Goal: Task Accomplishment & Management: Complete application form

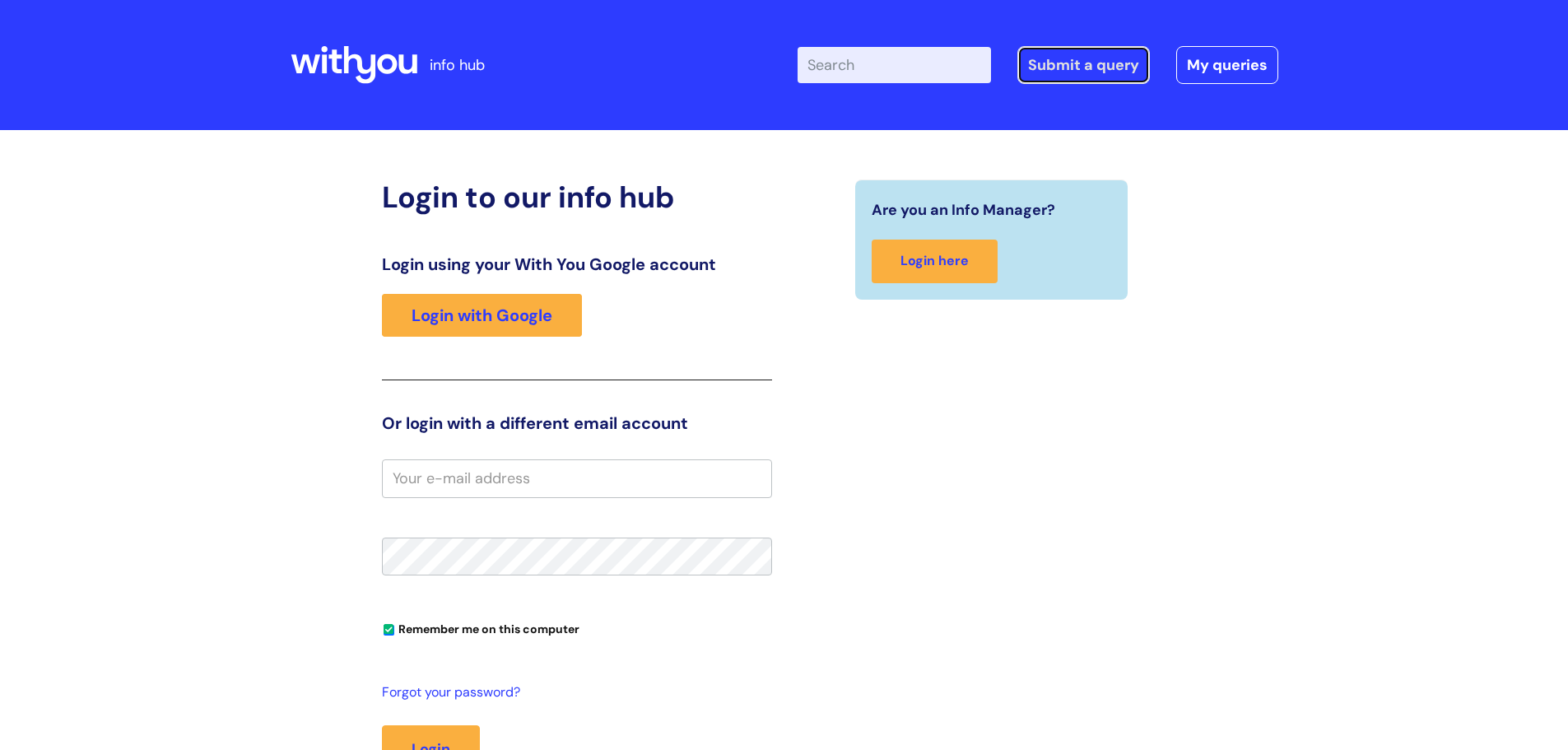
click at [1090, 62] on link "Submit a query" at bounding box center [1084, 64] width 133 height 38
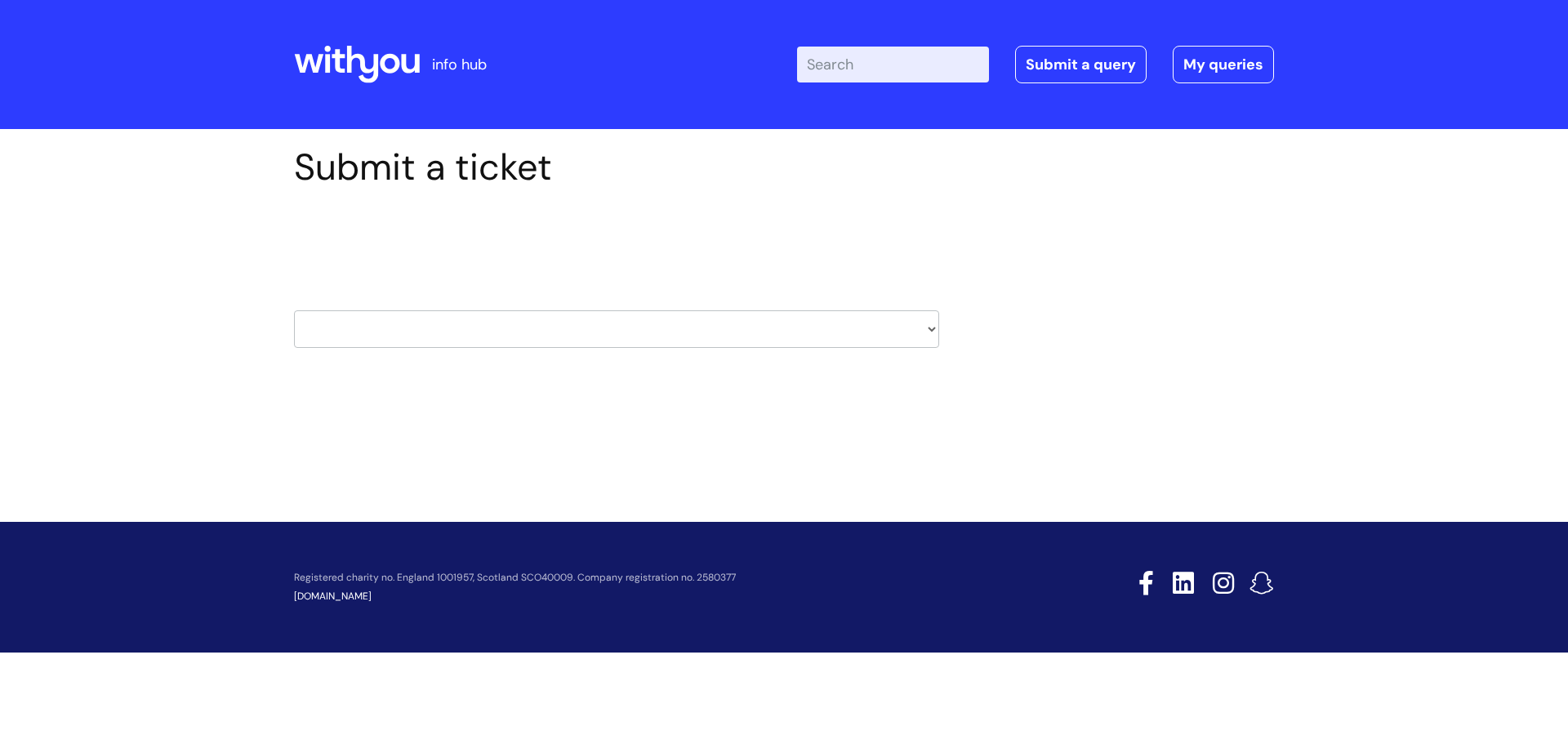
click at [927, 330] on select "HR / People IT and Support Clinical Drug Alerts Finance Accounts Data Support T…" at bounding box center [617, 328] width 646 height 38
select select "systems"
click at [294, 310] on select "HR / People IT and Support Clinical Drug Alerts Finance Accounts Data Support T…" at bounding box center [617, 328] width 646 height 38
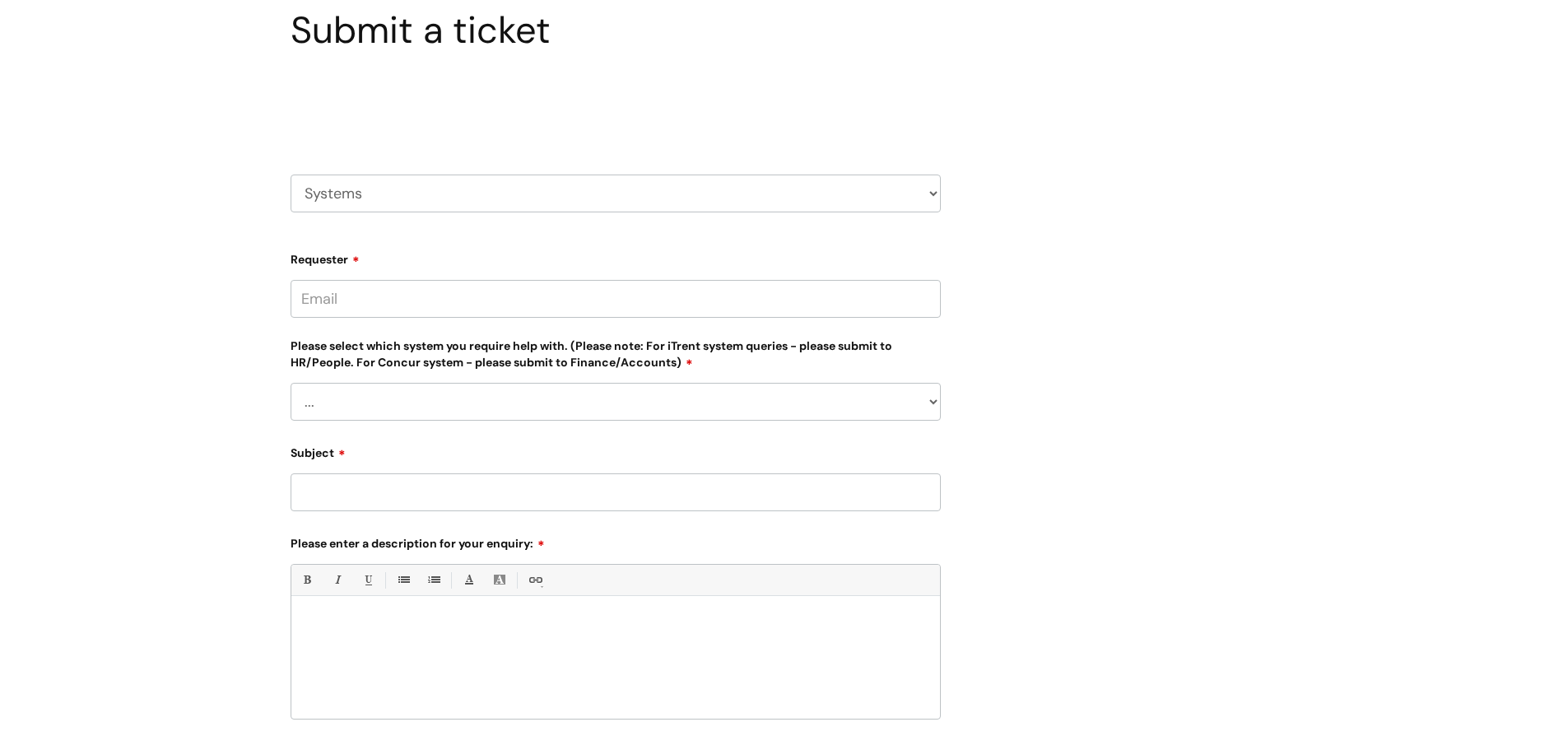
scroll to position [139, 0]
click at [387, 305] on input "Requester" at bounding box center [615, 298] width 651 height 38
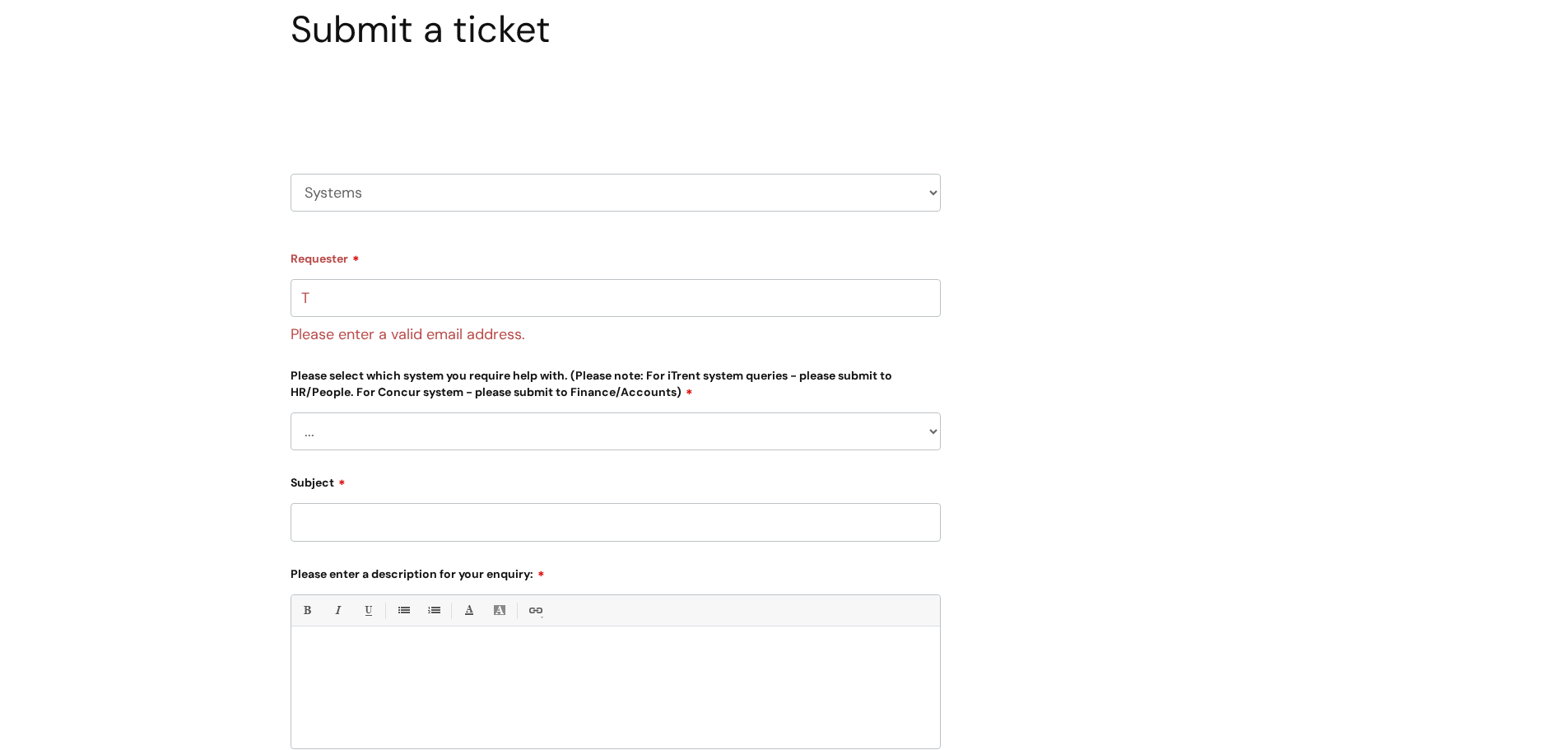
click at [894, 108] on h2 "Select issue type" at bounding box center [615, 105] width 651 height 31
click at [329, 293] on input "T" at bounding box center [615, 298] width 651 height 38
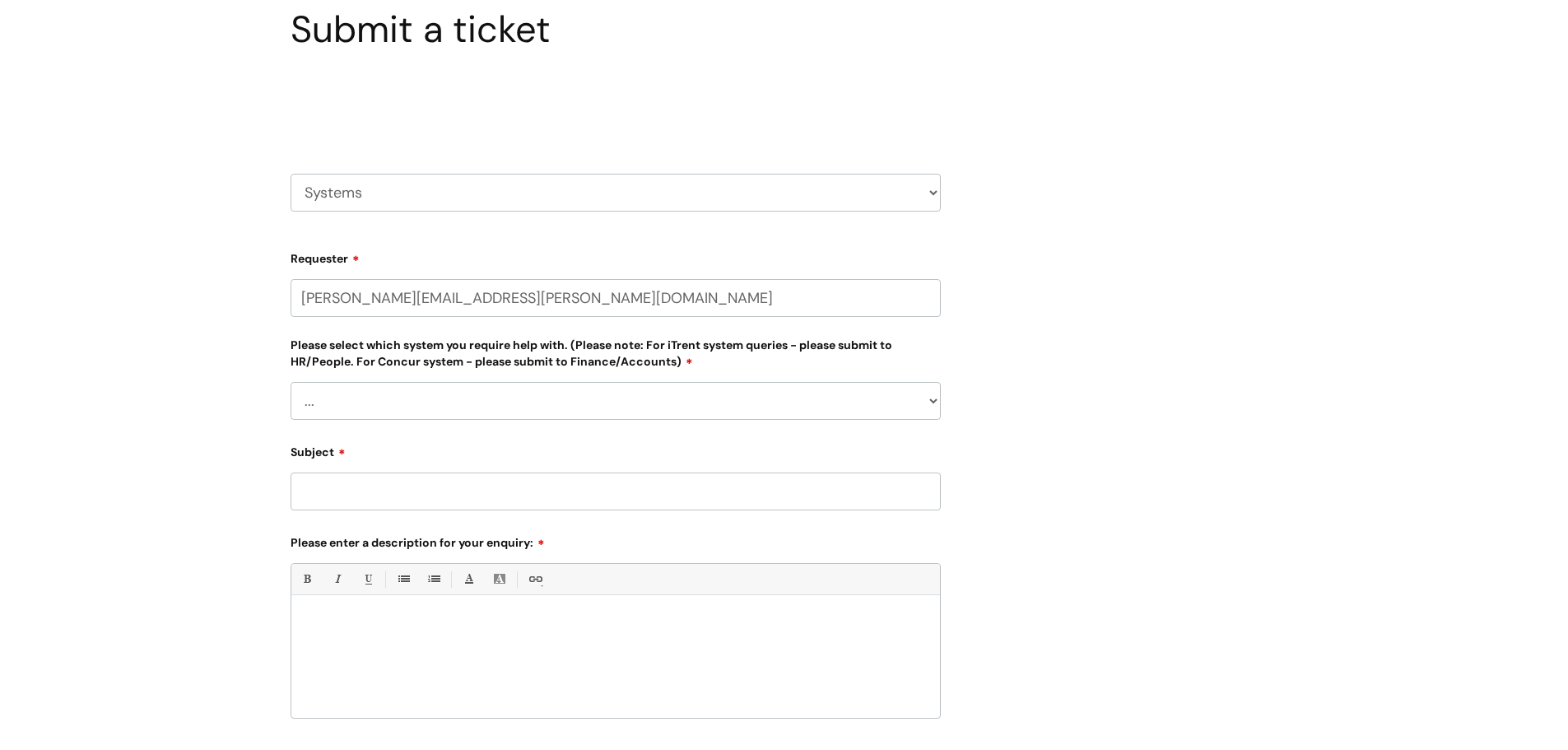
type input "Tracey.pilkington@wearewithyou.org.uk"
click at [336, 390] on select "... Ulysses Helpdesk Monday.com Nebula fault ILLY CarePath fault Halo fault E-c…" at bounding box center [615, 404] width 651 height 38
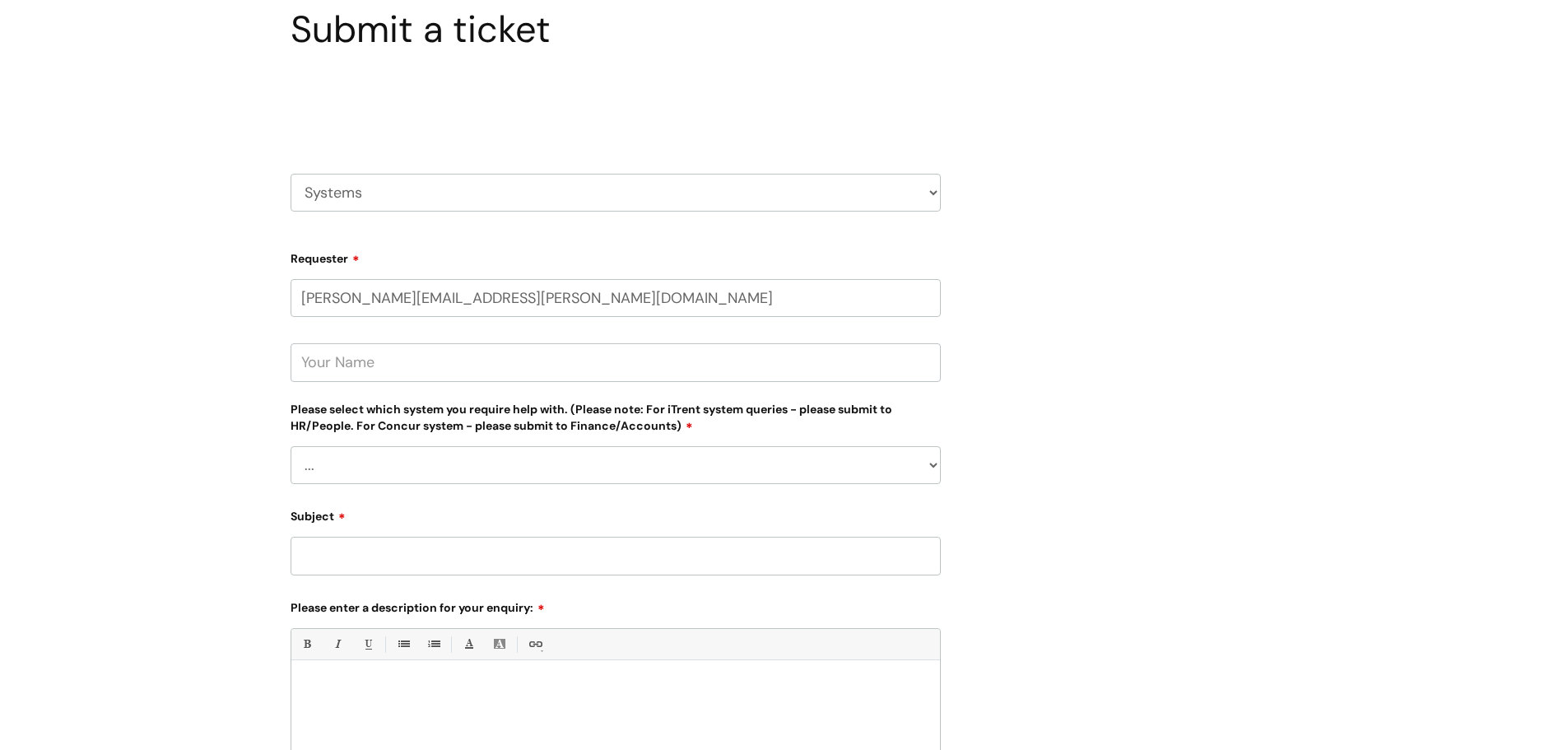
click at [1302, 467] on div "Submit a ticket Select issue type HR / People IT and Support Clinical Drug Aler…" at bounding box center [784, 500] width 1568 height 1018
